Goal: Information Seeking & Learning: Find specific page/section

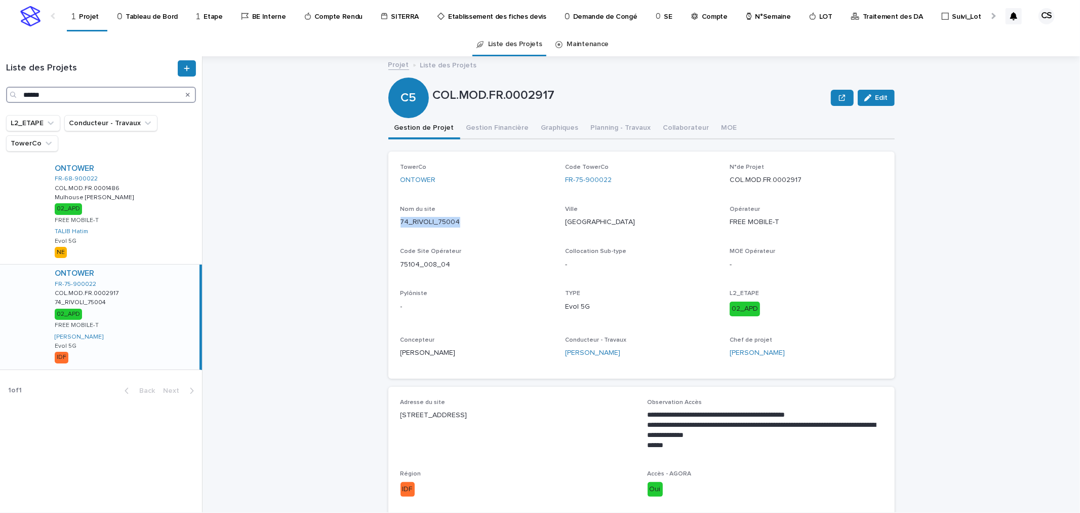
click at [126, 100] on input "******" at bounding box center [101, 95] width 190 height 16
paste input "******"
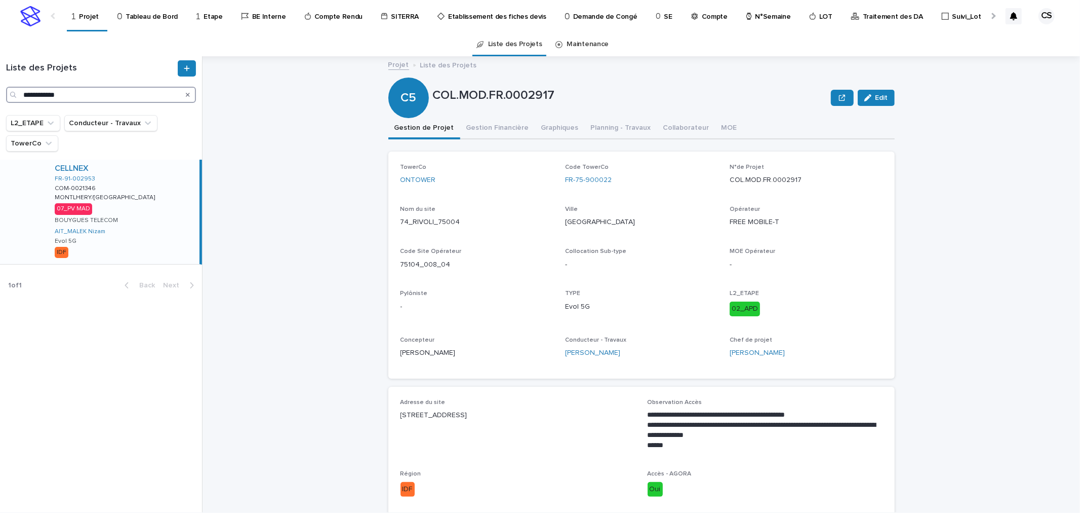
type input "**********"
click at [159, 209] on div "CELLNEX FR-91-002953 COM-0021346 COM-0021346 MONTLHERY/[GEOGRAPHIC_DATA]/[GEOGR…" at bounding box center [123, 212] width 153 height 104
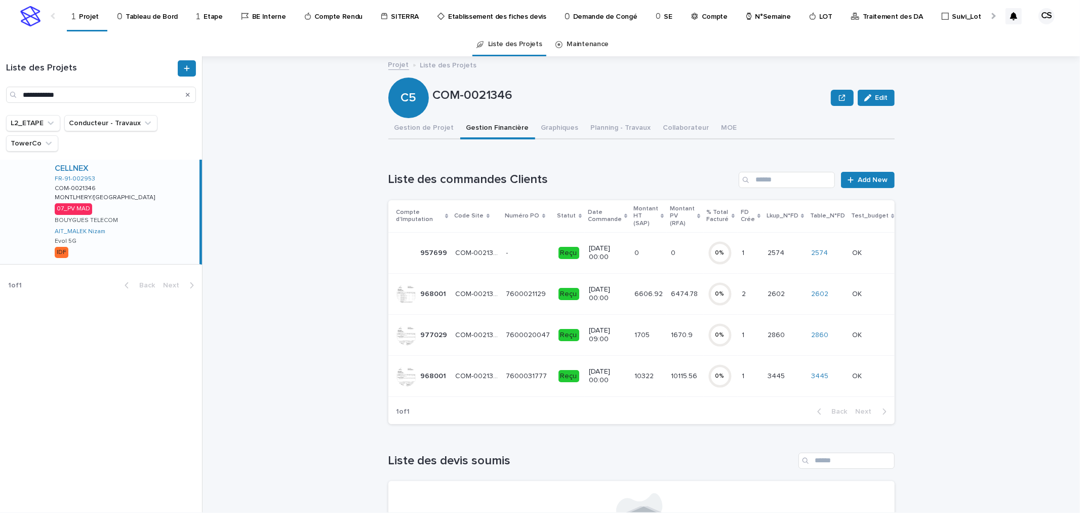
click at [667, 370] on td "10115.56 10115.56" at bounding box center [685, 375] width 36 height 41
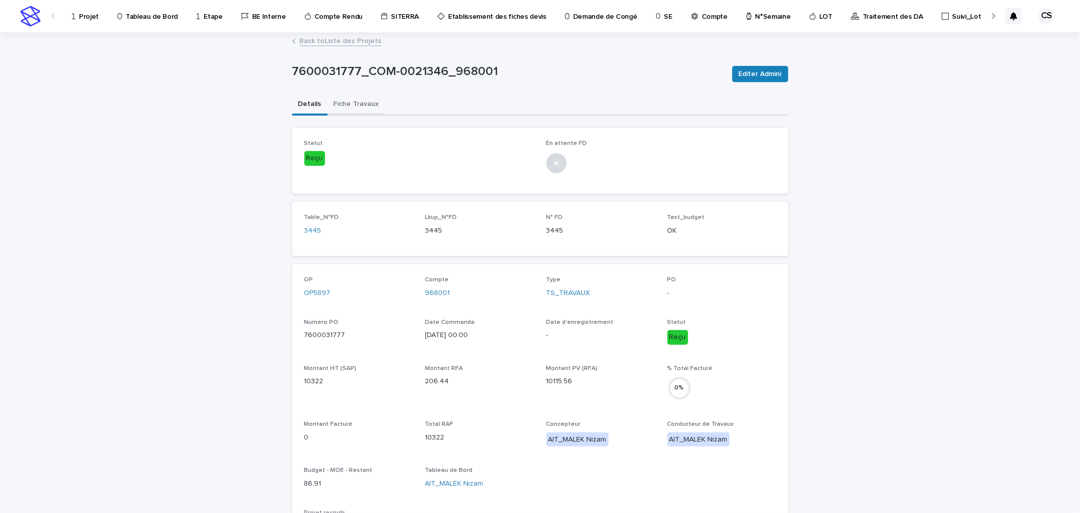
click at [358, 107] on button "Fiche Travaux" at bounding box center [357, 104] width 58 height 21
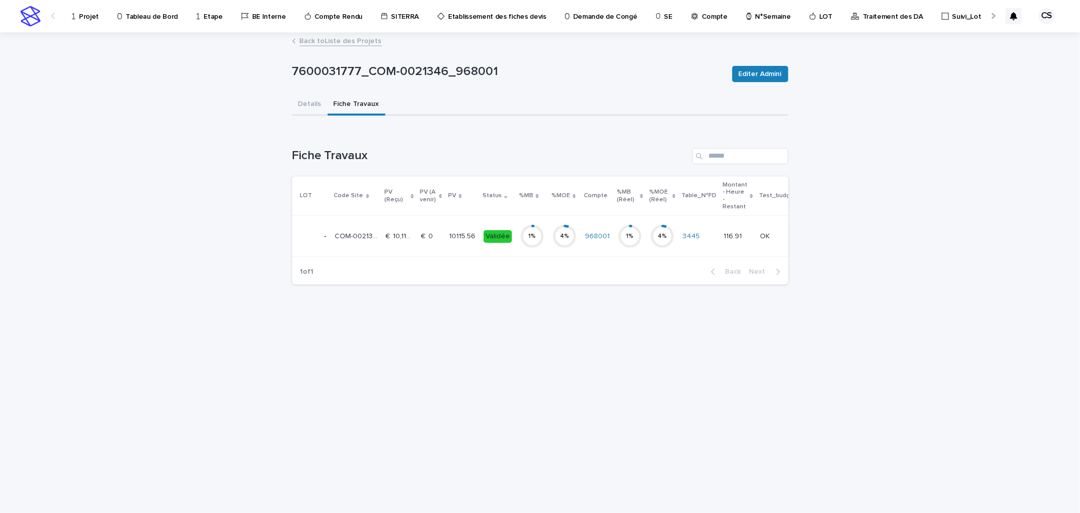
click at [445, 230] on td "10115.56 10115.56" at bounding box center [462, 236] width 34 height 41
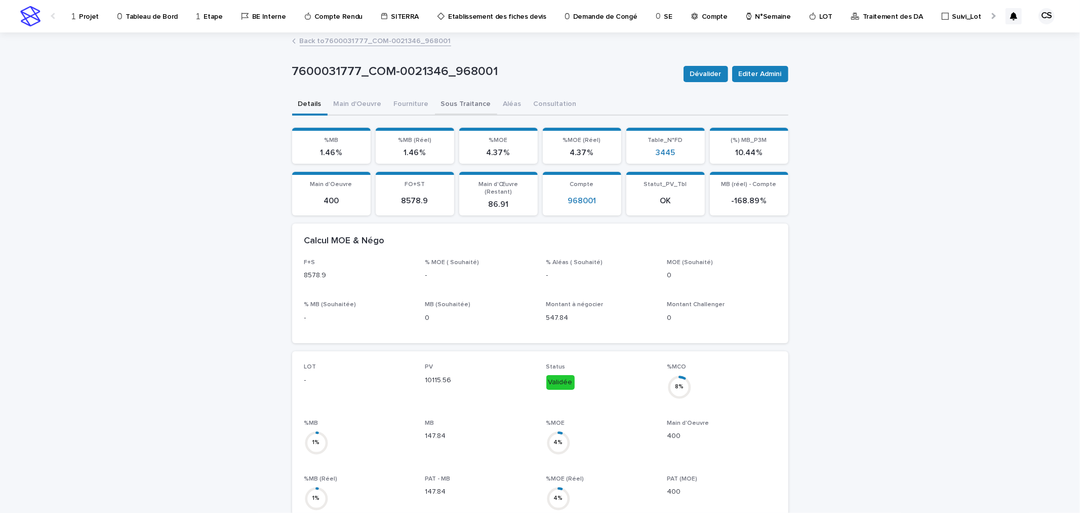
click at [476, 108] on button "Sous Traitance" at bounding box center [466, 104] width 62 height 21
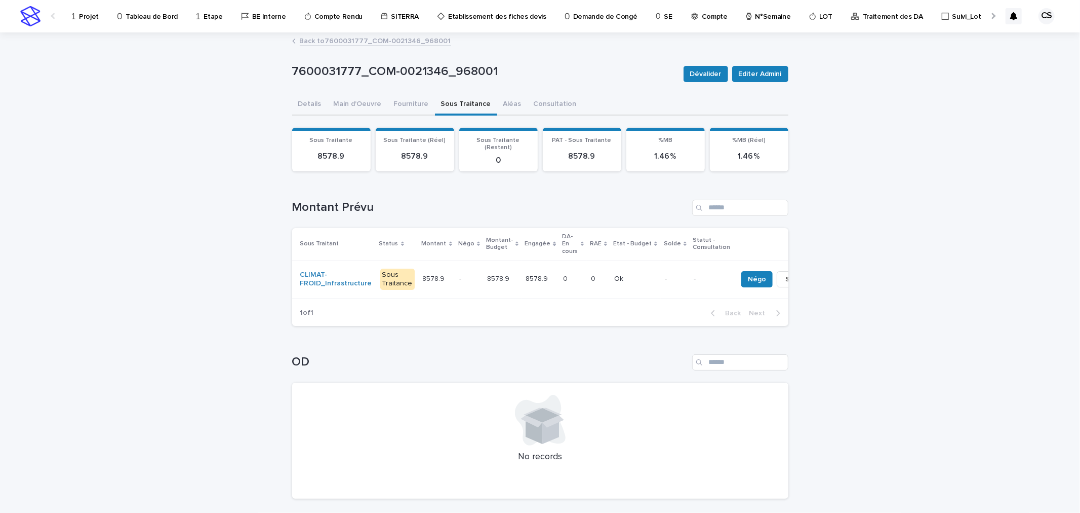
click at [591, 270] on div "0 0" at bounding box center [598, 278] width 15 height 17
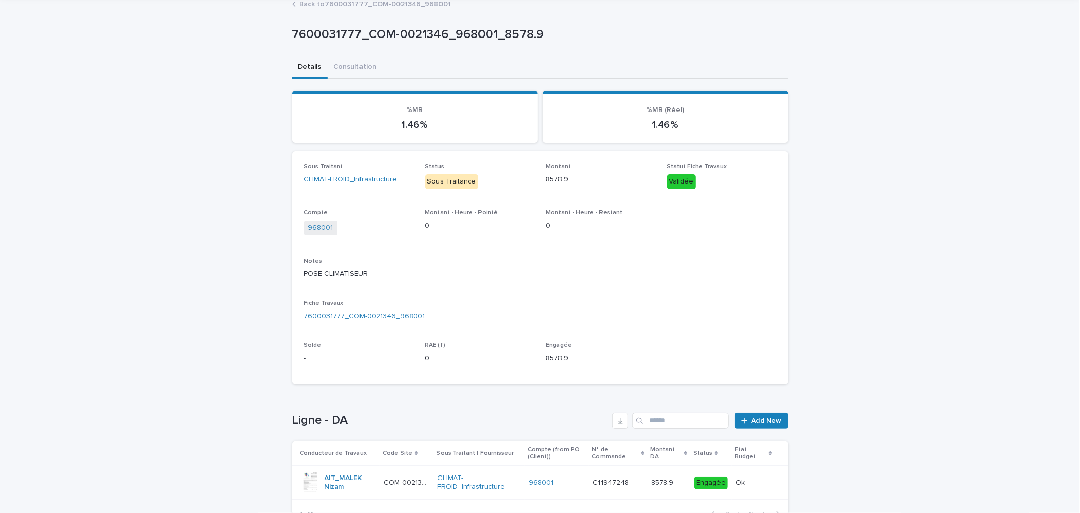
scroll to position [108, 0]
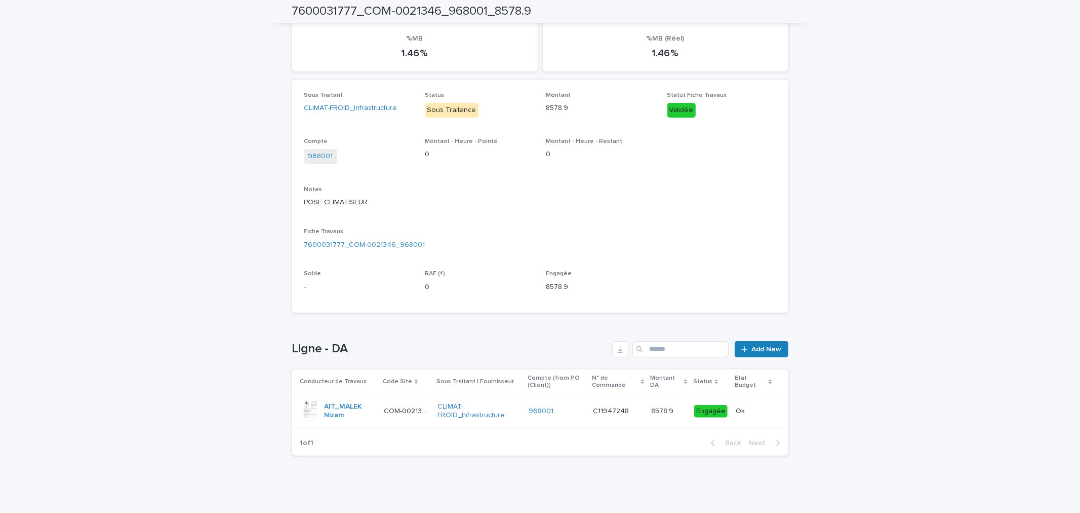
click at [310, 413] on div at bounding box center [310, 411] width 20 height 20
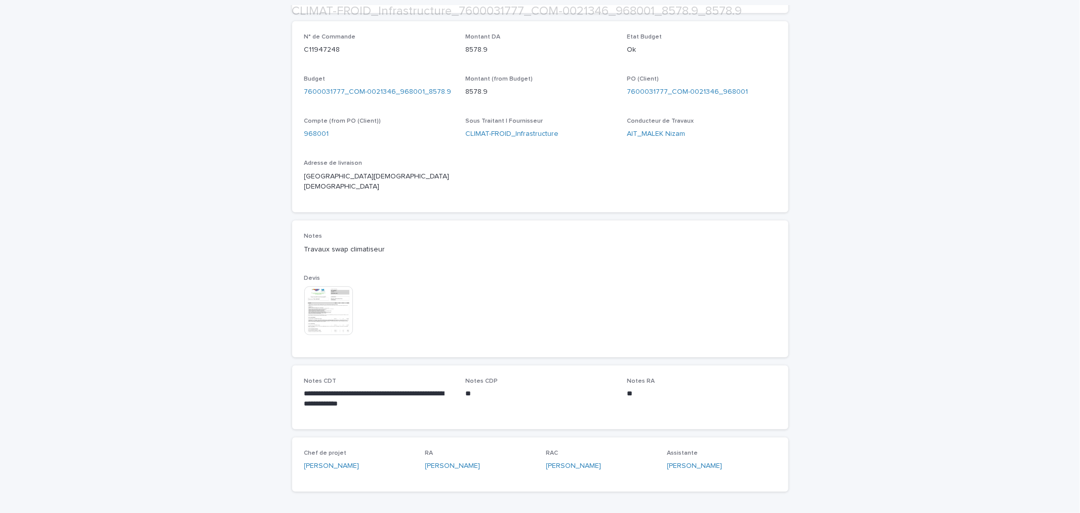
scroll to position [427, 0]
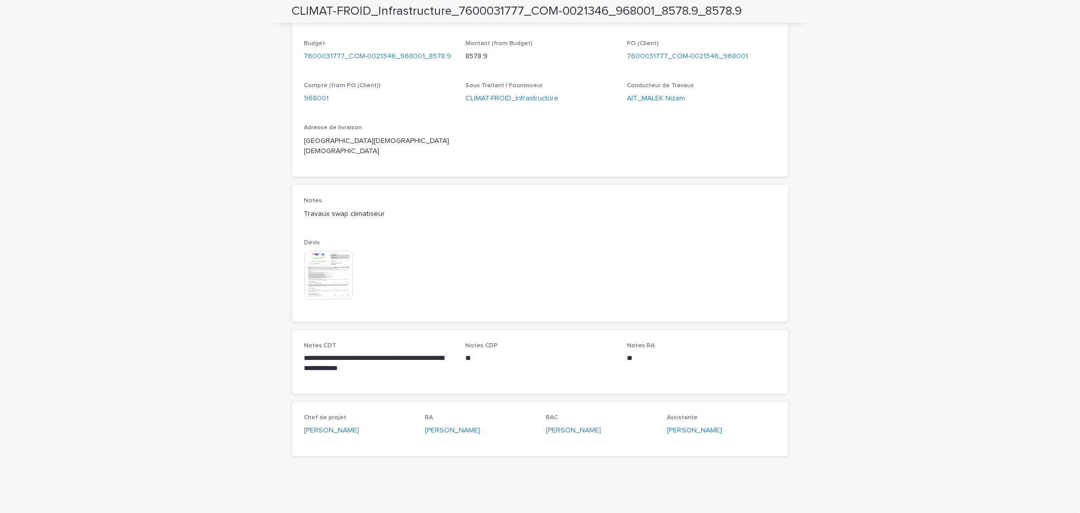
click at [342, 264] on img at bounding box center [328, 275] width 49 height 49
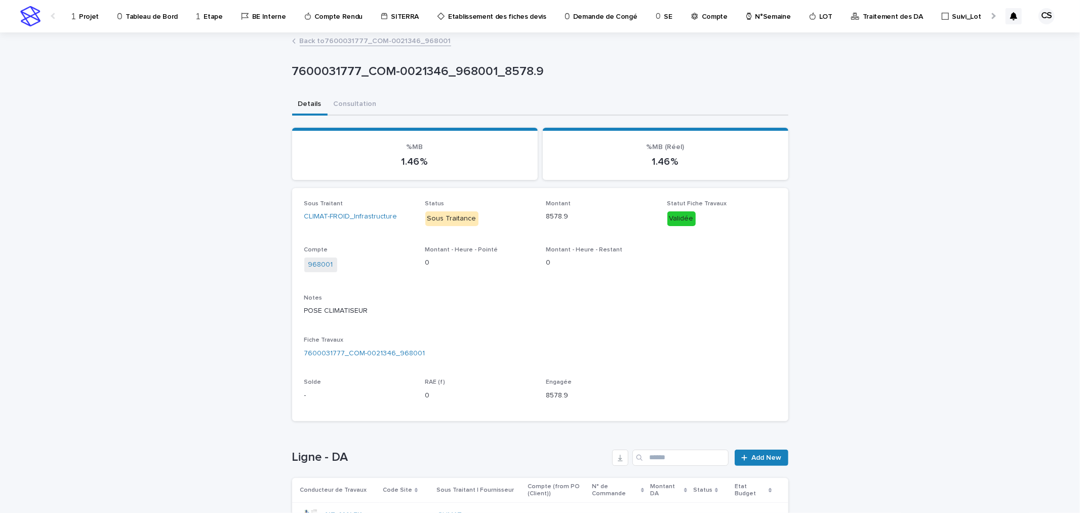
click at [332, 44] on link "Back to 7600031777_COM-0021346_968001" at bounding box center [375, 40] width 151 height 12
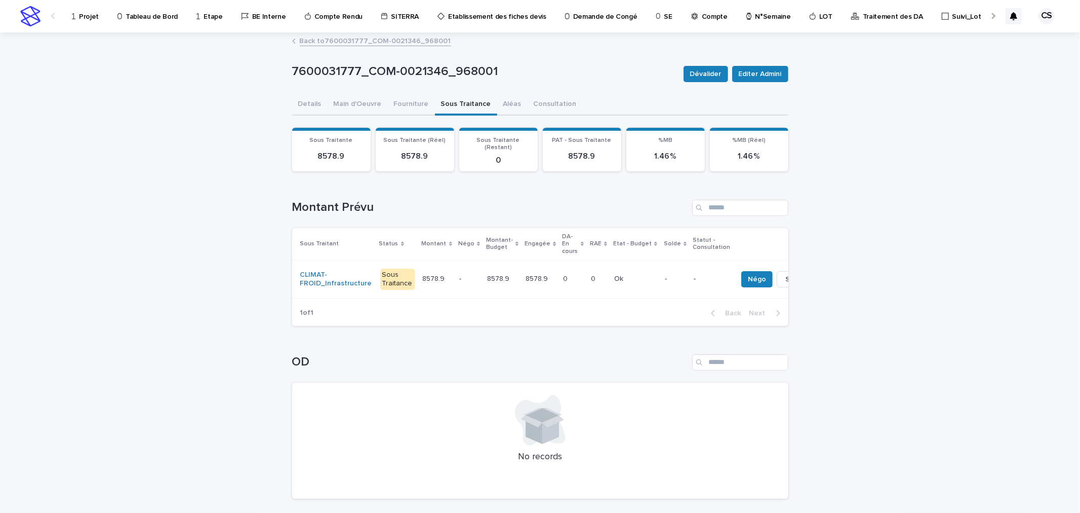
click at [338, 41] on link "Back to 7600031777_COM-0021346_968001" at bounding box center [375, 40] width 151 height 12
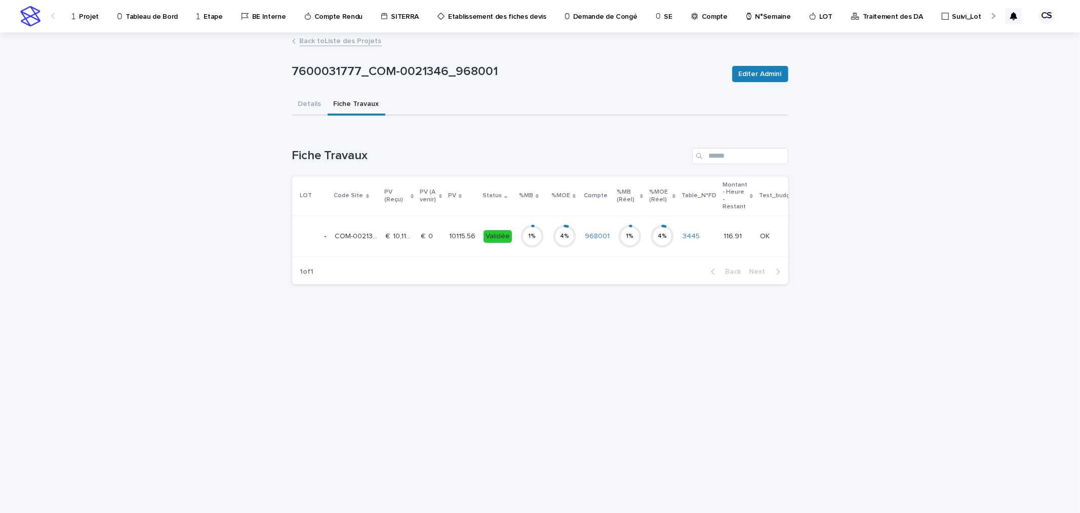
click at [336, 38] on link "Back to Liste des Projets" at bounding box center [341, 40] width 82 height 12
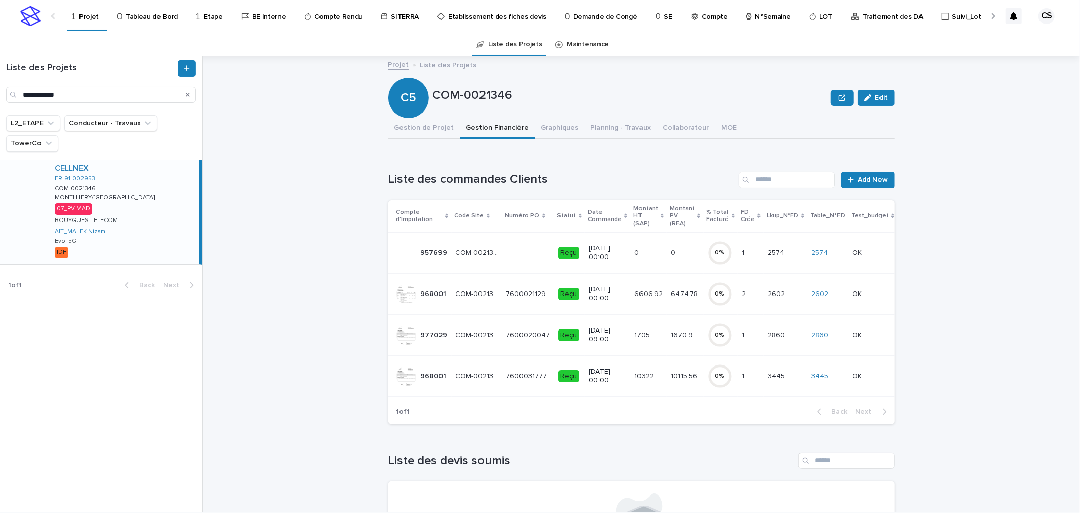
click at [710, 289] on circle at bounding box center [720, 294] width 20 height 20
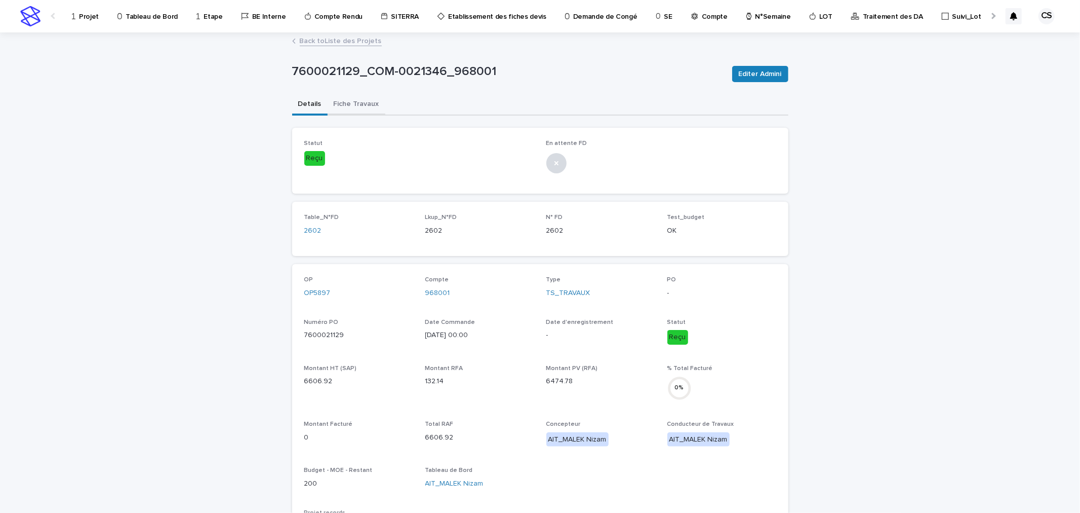
click at [340, 106] on button "Fiche Travaux" at bounding box center [357, 104] width 58 height 21
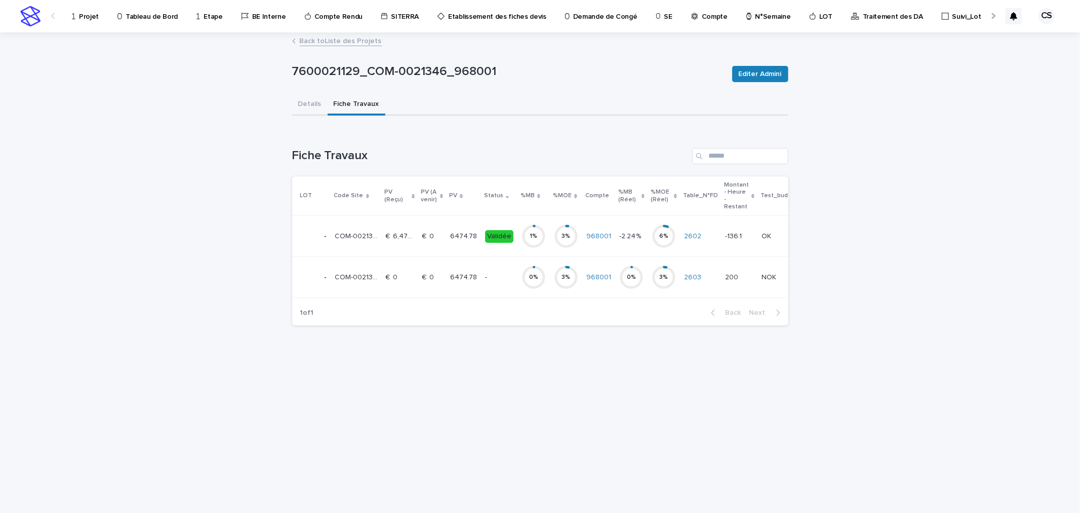
click at [434, 233] on p at bounding box center [432, 236] width 20 height 9
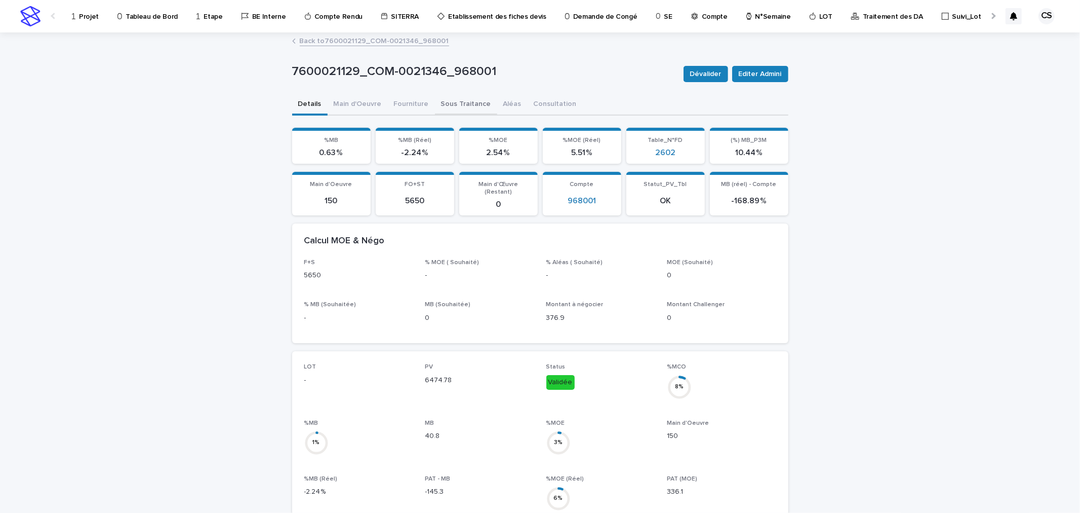
click at [456, 108] on button "Sous Traitance" at bounding box center [466, 104] width 62 height 21
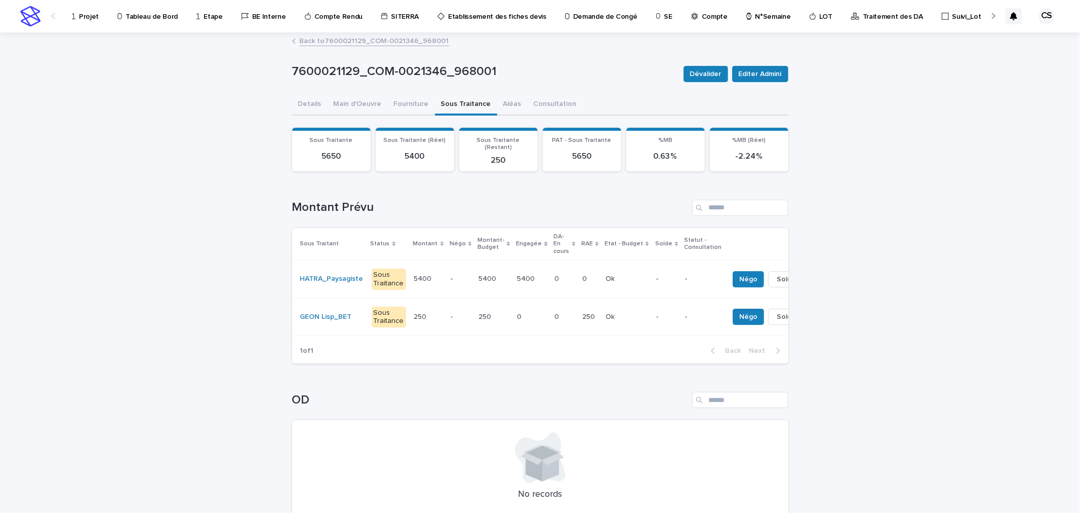
click at [555, 272] on p "0" at bounding box center [558, 277] width 7 height 11
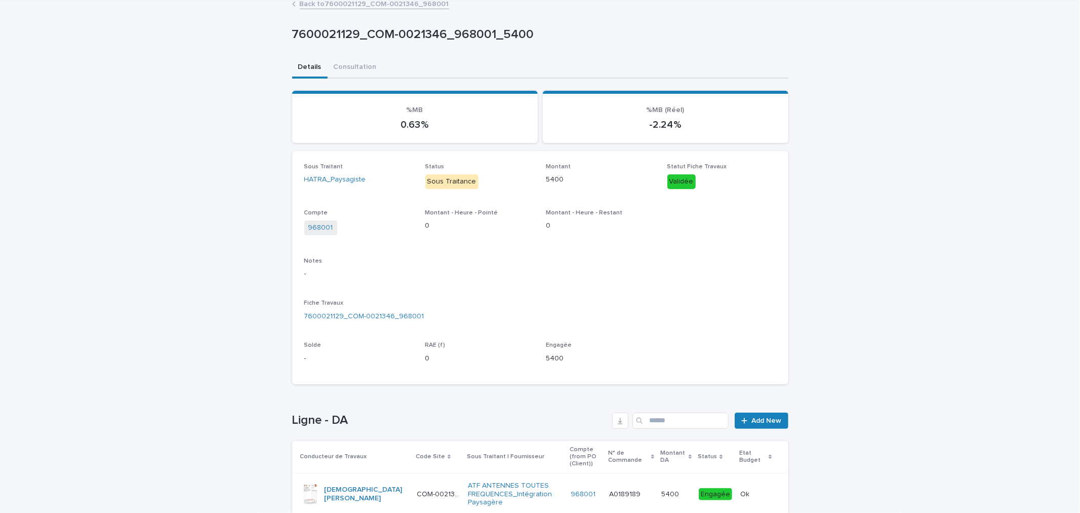
scroll to position [117, 0]
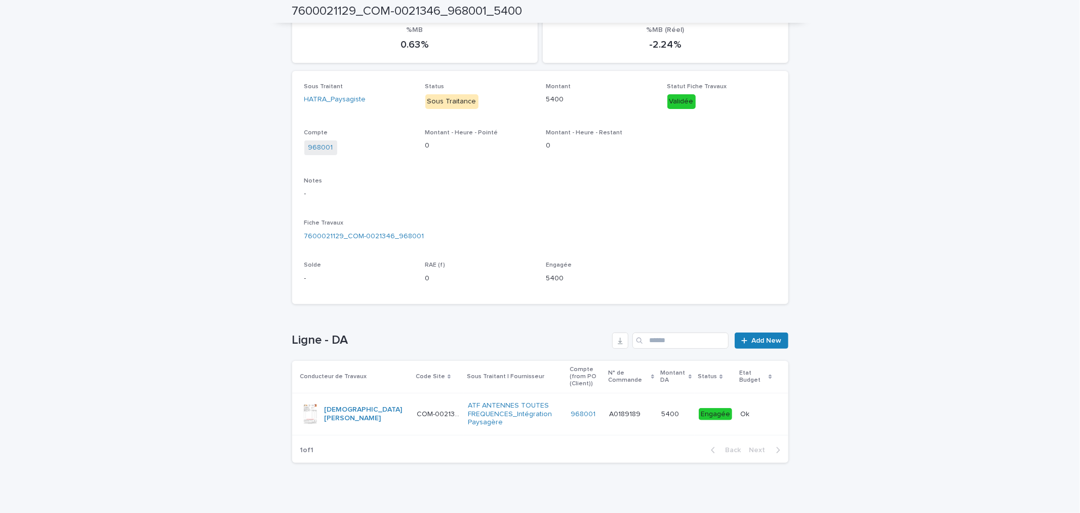
click at [306, 413] on div at bounding box center [310, 414] width 20 height 20
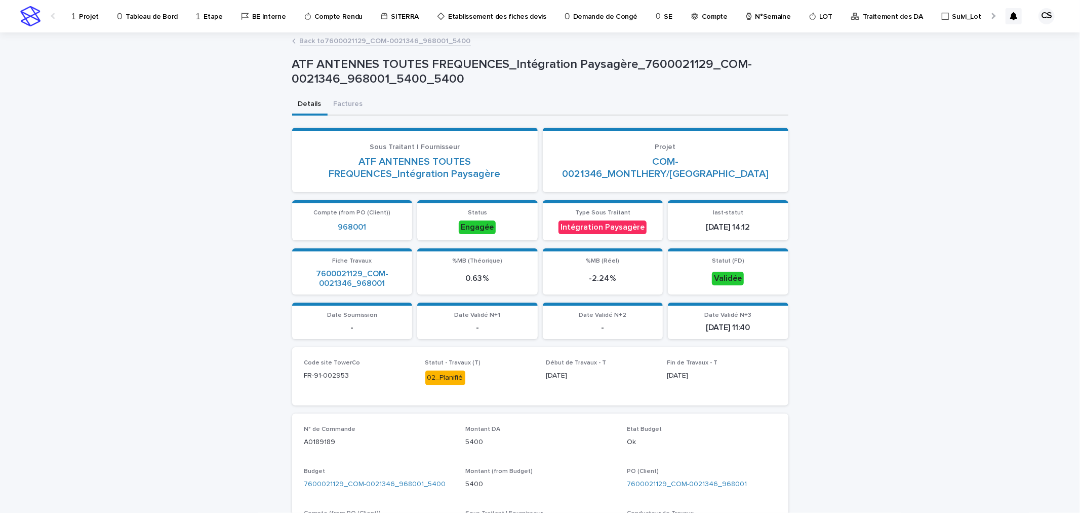
scroll to position [375, 0]
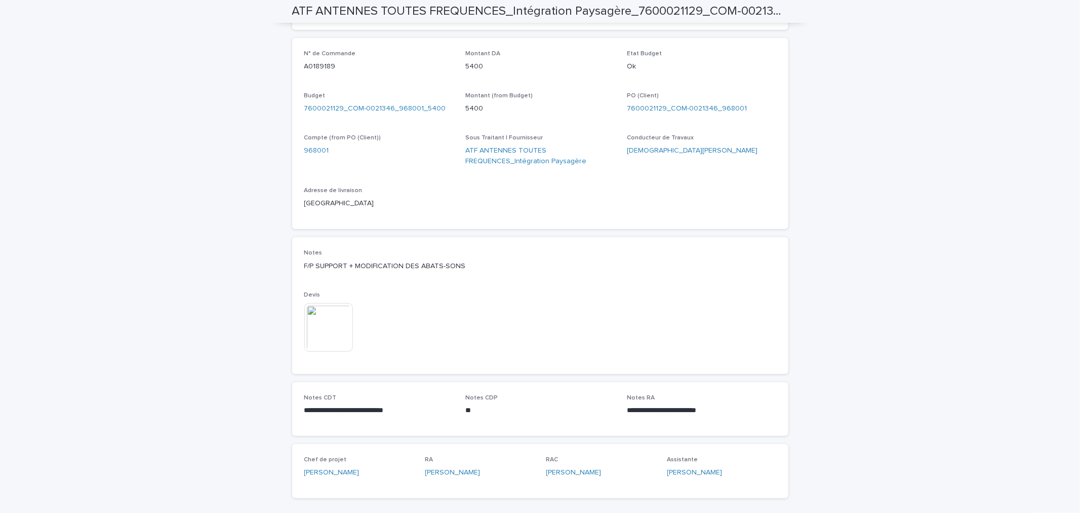
click at [325, 334] on img at bounding box center [328, 327] width 49 height 49
